Goal: Information Seeking & Learning: Understand process/instructions

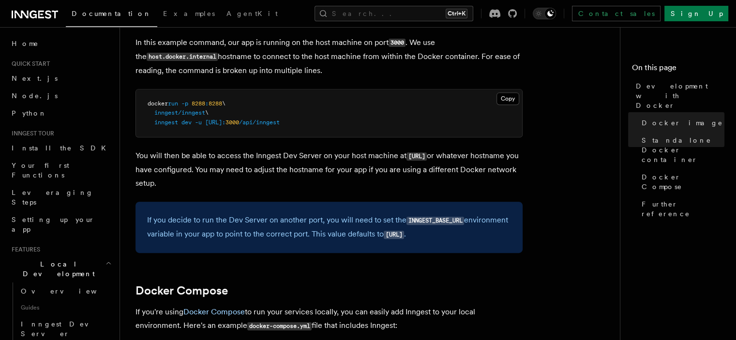
scroll to position [339, 0]
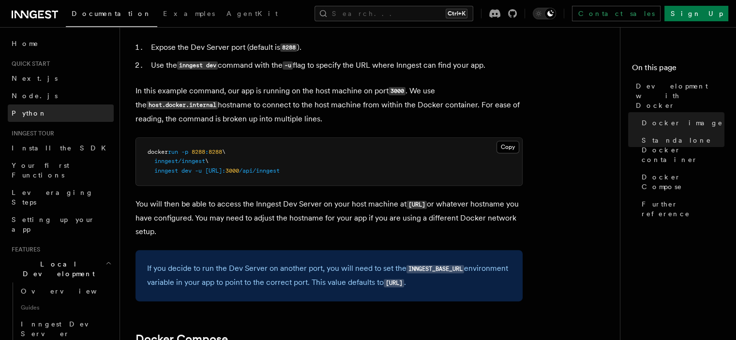
click at [41, 110] on link "Python" at bounding box center [61, 113] width 106 height 17
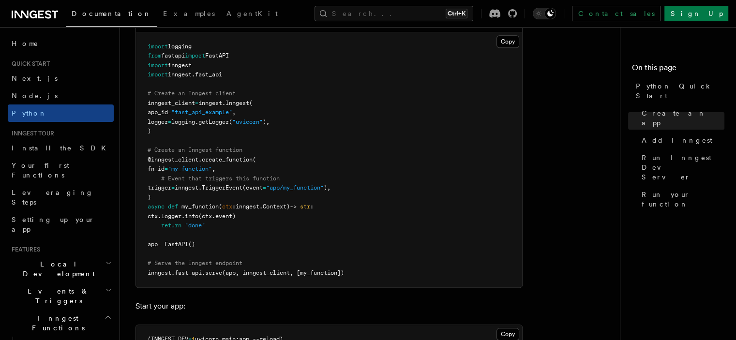
scroll to position [726, 0]
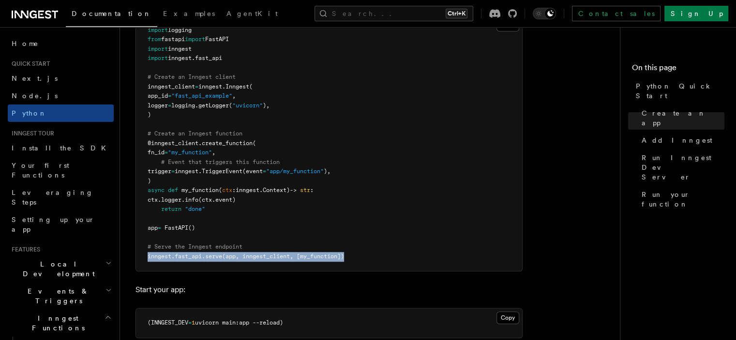
drag, startPoint x: 141, startPoint y: 254, endPoint x: 351, endPoint y: 259, distance: 209.7
click at [351, 259] on pre "import logging from fastapi import FastAPI import inngest import inngest . fast…" at bounding box center [329, 144] width 386 height 256
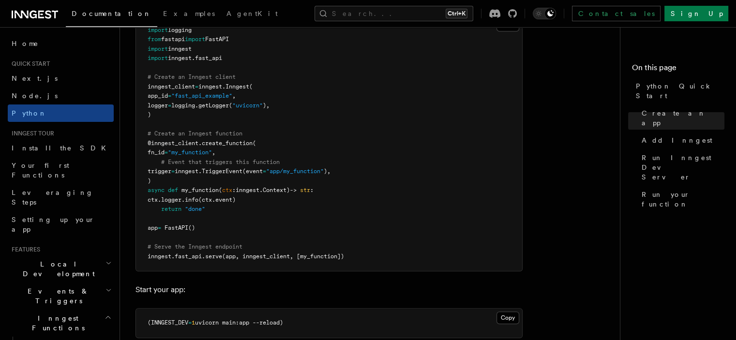
click at [366, 230] on pre "import logging from fastapi import FastAPI import inngest import inngest . fast…" at bounding box center [329, 144] width 386 height 256
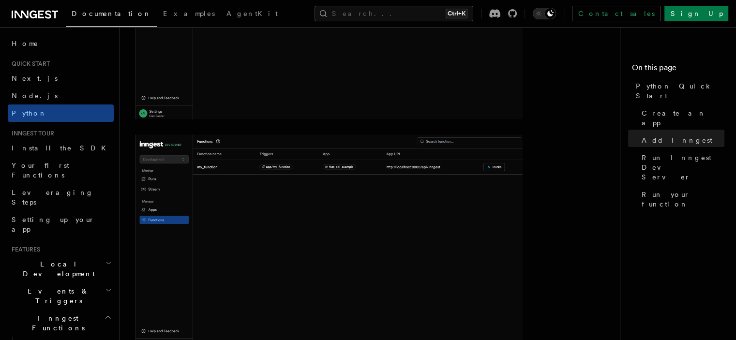
scroll to position [1501, 0]
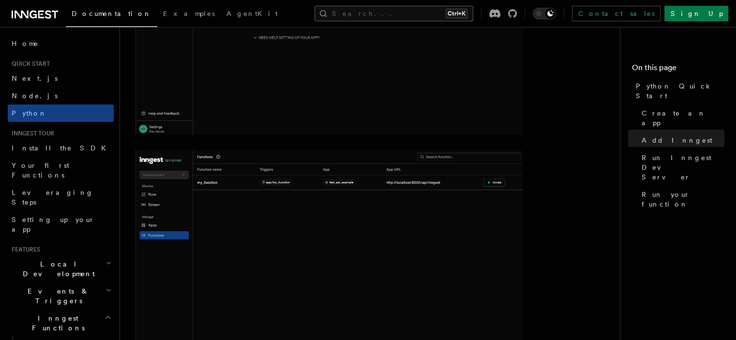
click at [371, 13] on button "Search... Ctrl+K" at bounding box center [394, 13] width 159 height 15
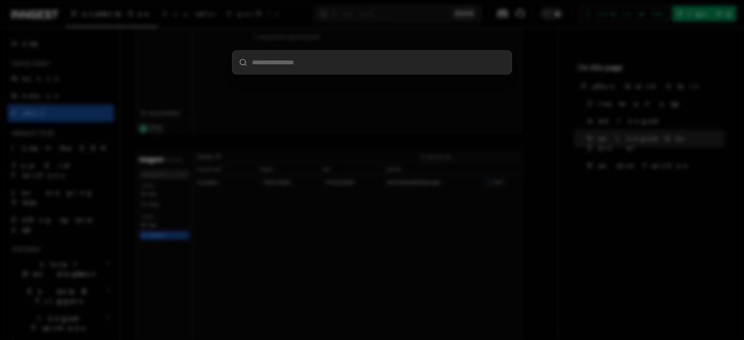
type input "*"
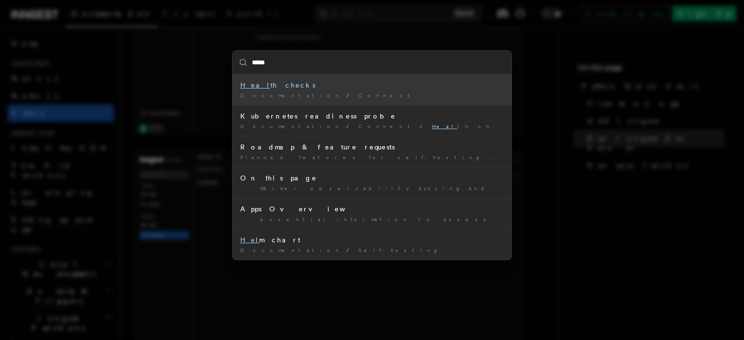
type input "******"
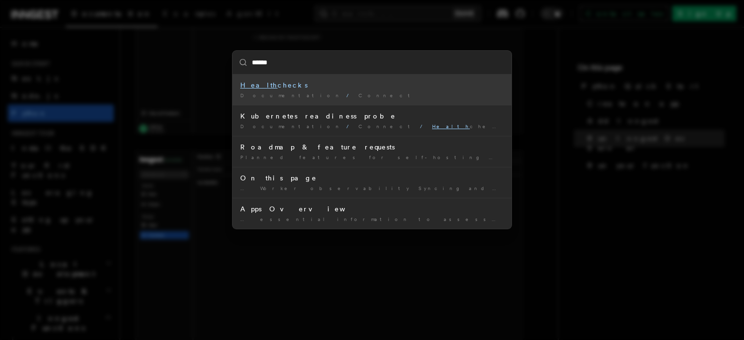
click at [258, 82] on mark "Health" at bounding box center [258, 85] width 37 height 8
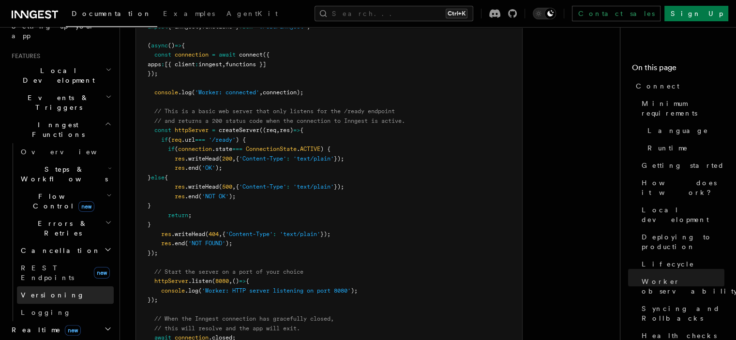
scroll to position [387, 0]
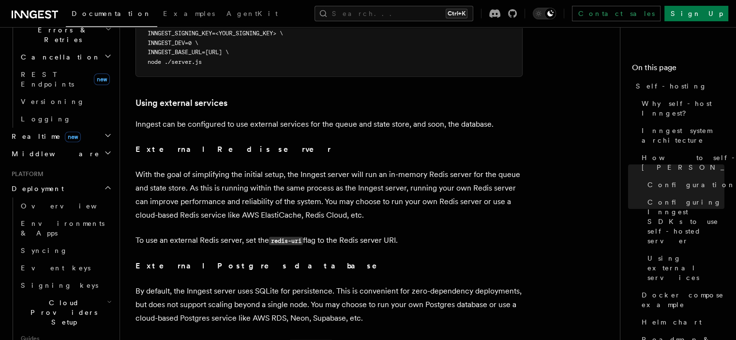
scroll to position [2275, 0]
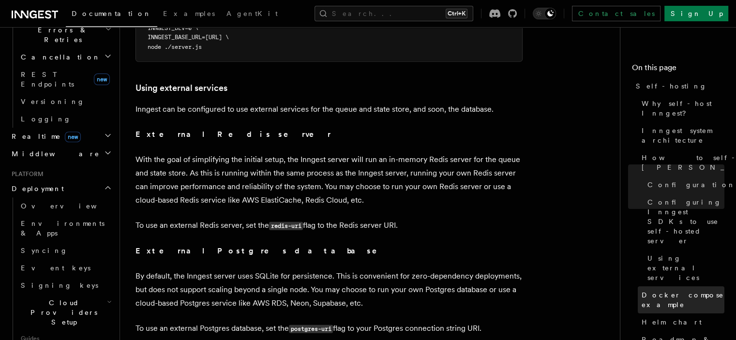
click at [642, 290] on span "Docker compose example" at bounding box center [683, 299] width 83 height 19
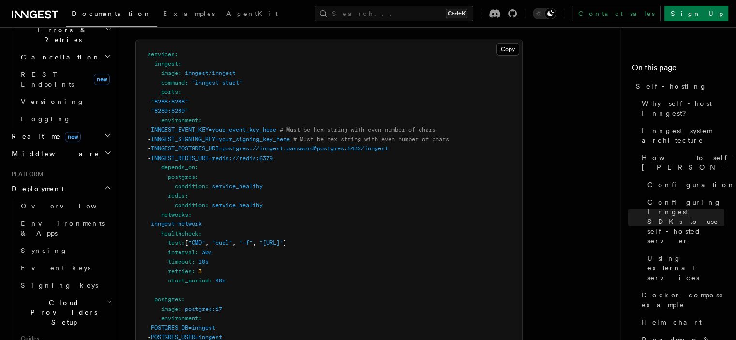
scroll to position [2676, 0]
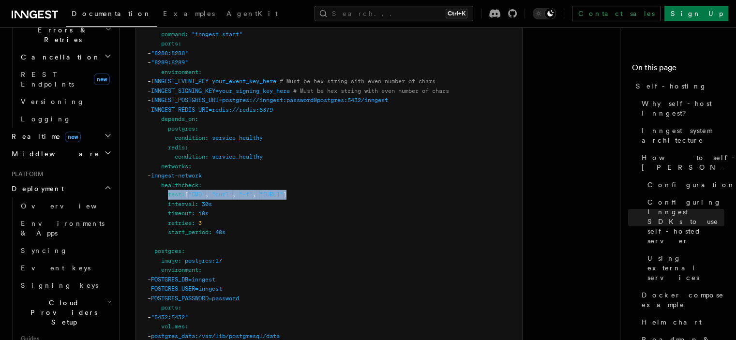
drag, startPoint x: 168, startPoint y: 178, endPoint x: 388, endPoint y: 178, distance: 219.8
click at [388, 178] on pre "services : inngest : image : inngest/inngest command : "inngest start" ports : …" at bounding box center [329, 313] width 386 height 642
click at [262, 133] on pre "services : inngest : image : inngest/inngest command : "inngest start" ports : …" at bounding box center [329, 313] width 386 height 642
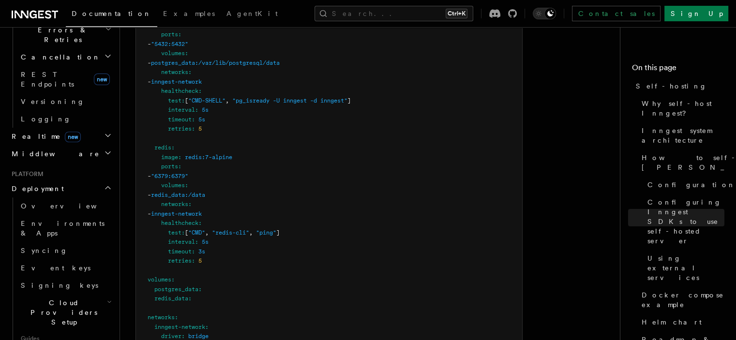
scroll to position [2966, 0]
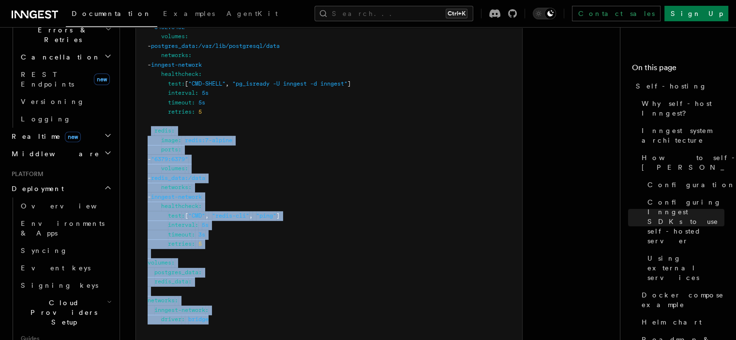
drag, startPoint x: 152, startPoint y: 115, endPoint x: 238, endPoint y: 304, distance: 207.3
click at [238, 304] on pre "services : inngest : image : inngest/inngest command : "inngest start" ports : …" at bounding box center [329, 22] width 386 height 642
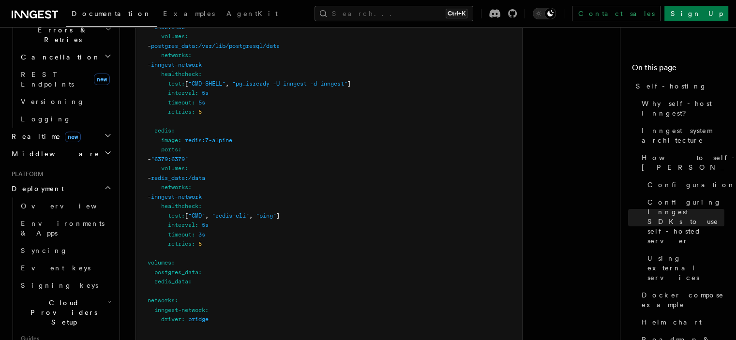
click at [271, 108] on pre "services : inngest : image : inngest/inngest command : "inngest start" ports : …" at bounding box center [329, 22] width 386 height 642
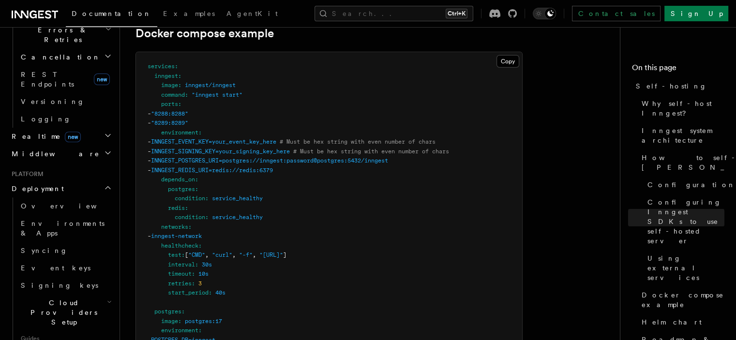
scroll to position [2579, 0]
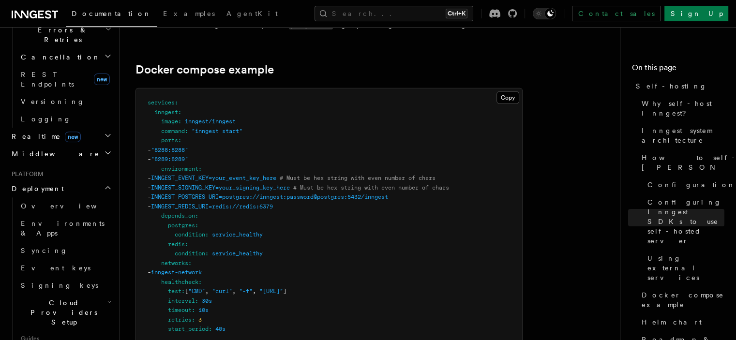
drag, startPoint x: 317, startPoint y: 189, endPoint x: 309, endPoint y: 190, distance: 7.8
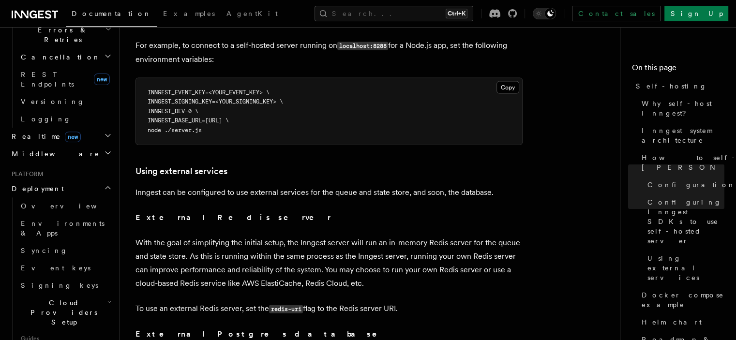
scroll to position [2240, 0]
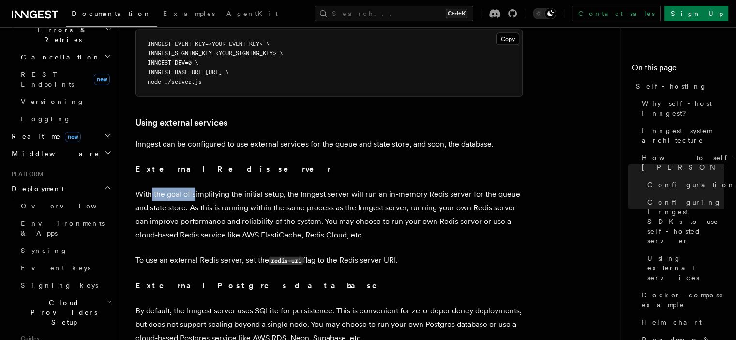
drag, startPoint x: 155, startPoint y: 178, endPoint x: 207, endPoint y: 178, distance: 51.8
click at [201, 188] on p "With the goal of simplifying the initial setup, the Inngest server will run an …" at bounding box center [329, 215] width 387 height 54
click at [244, 188] on p "With the goal of simplifying the initial setup, the Inngest server will run an …" at bounding box center [329, 215] width 387 height 54
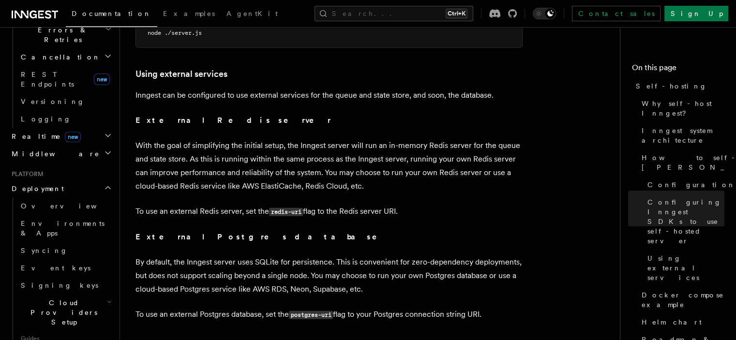
scroll to position [2289, 0]
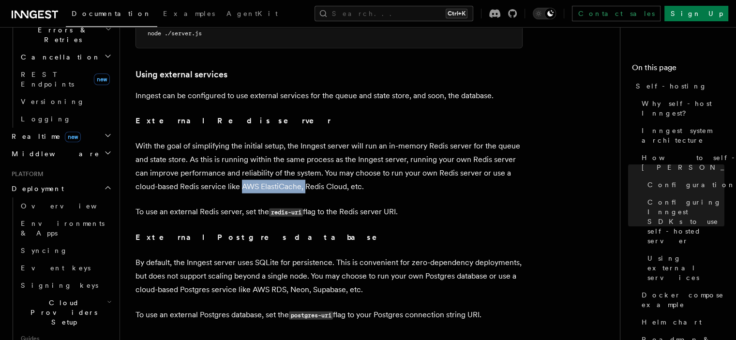
drag, startPoint x: 243, startPoint y: 170, endPoint x: 306, endPoint y: 168, distance: 63.0
click at [306, 168] on p "With the goal of simplifying the initial setup, the Inngest server will run an …" at bounding box center [329, 166] width 387 height 54
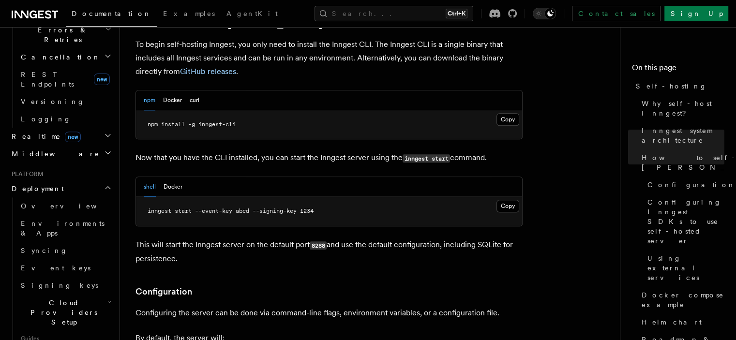
scroll to position [982, 0]
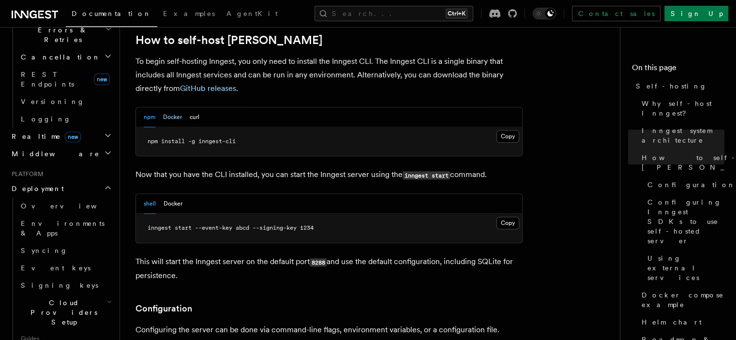
click at [172, 107] on button "Docker" at bounding box center [172, 117] width 19 height 20
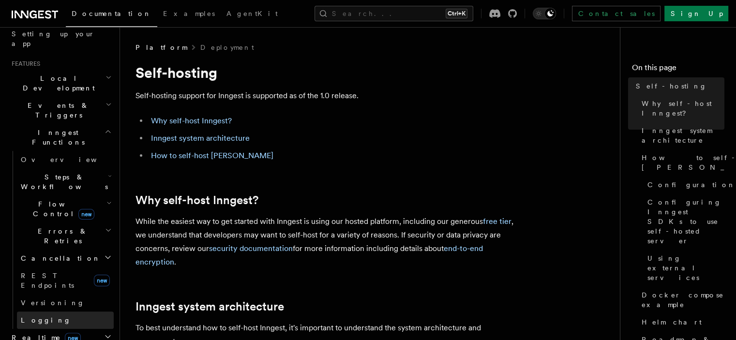
scroll to position [174, 0]
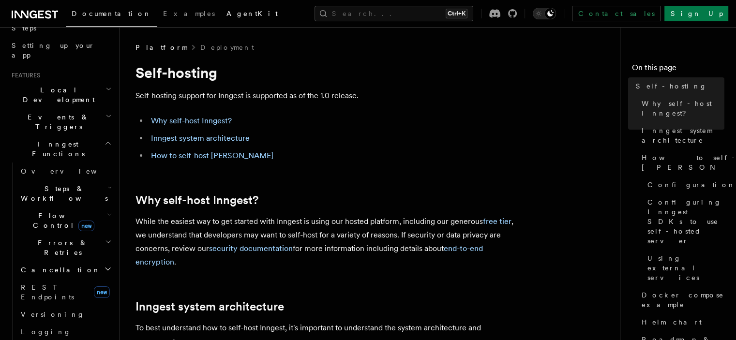
click at [227, 16] on span "AgentKit" at bounding box center [252, 14] width 51 height 8
